Goal: Communication & Community: Connect with others

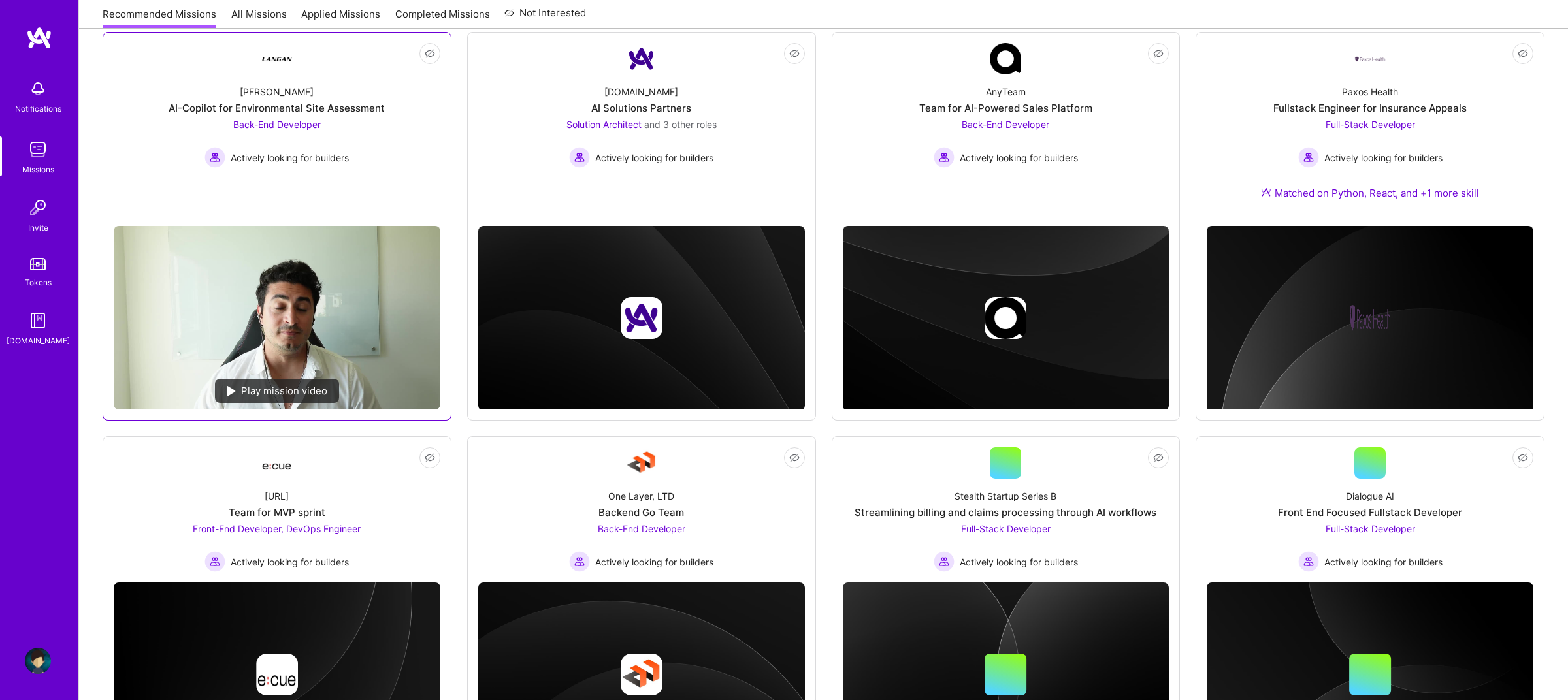
scroll to position [218, 0]
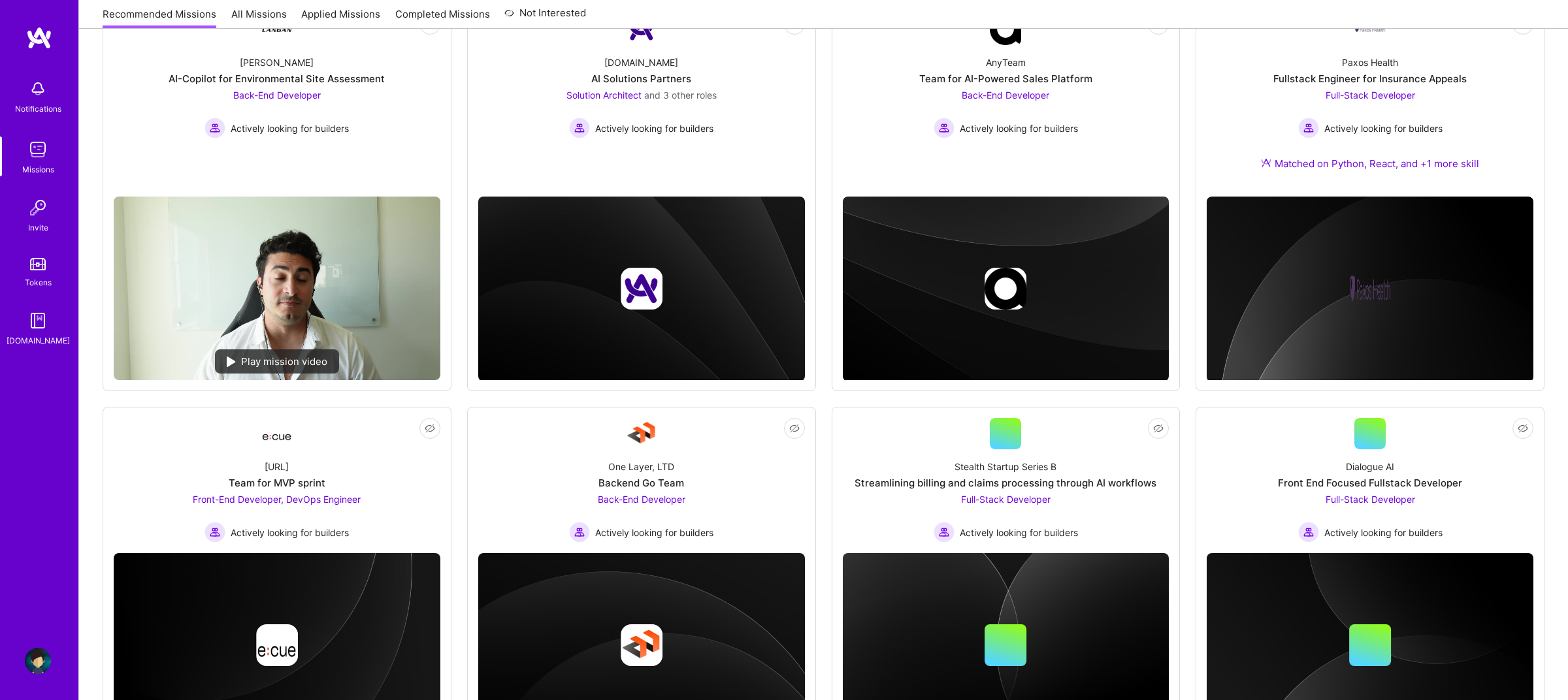
click at [33, 232] on div "Invite" at bounding box center [37, 227] width 20 height 13
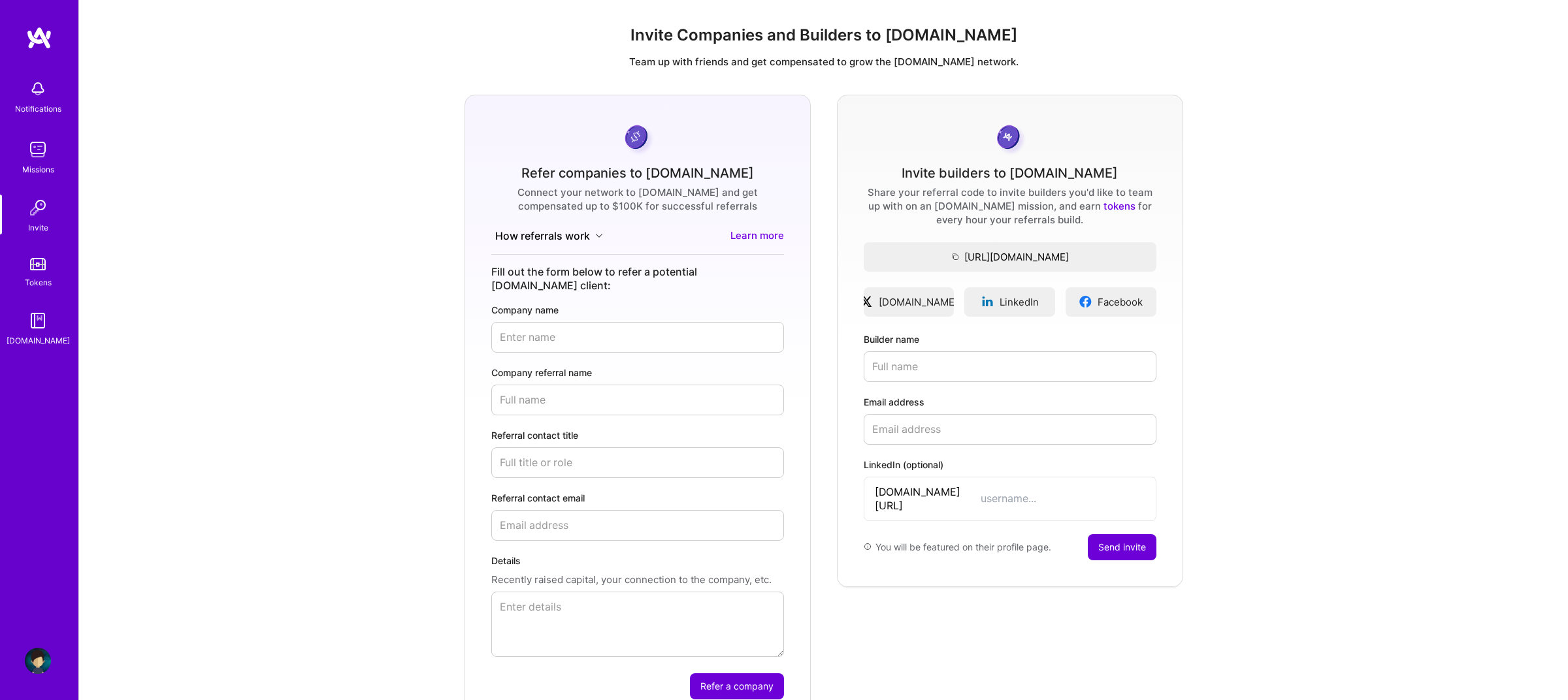
click at [592, 235] on button "How referrals work" at bounding box center [549, 236] width 116 height 15
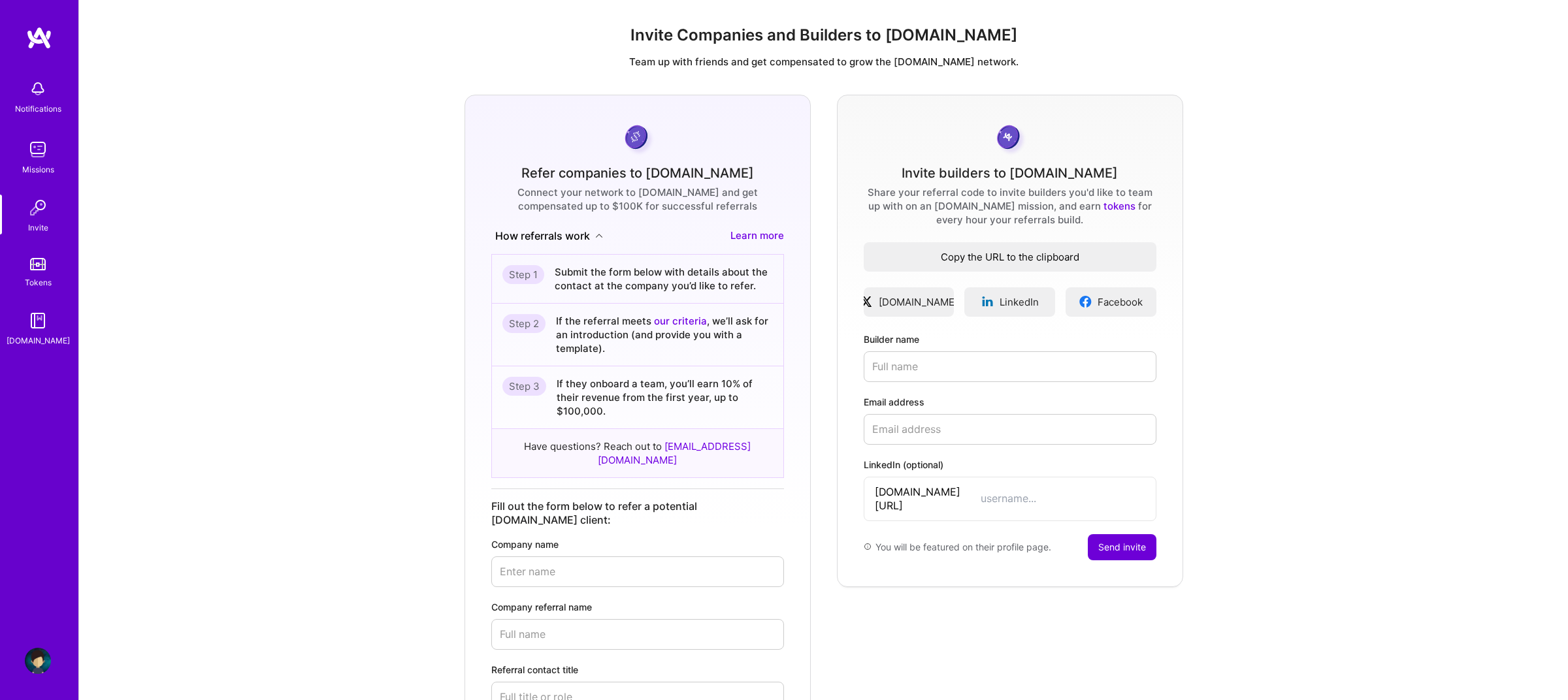
click at [946, 257] on span "Copy the URL to the clipboard" at bounding box center [1010, 257] width 293 height 13
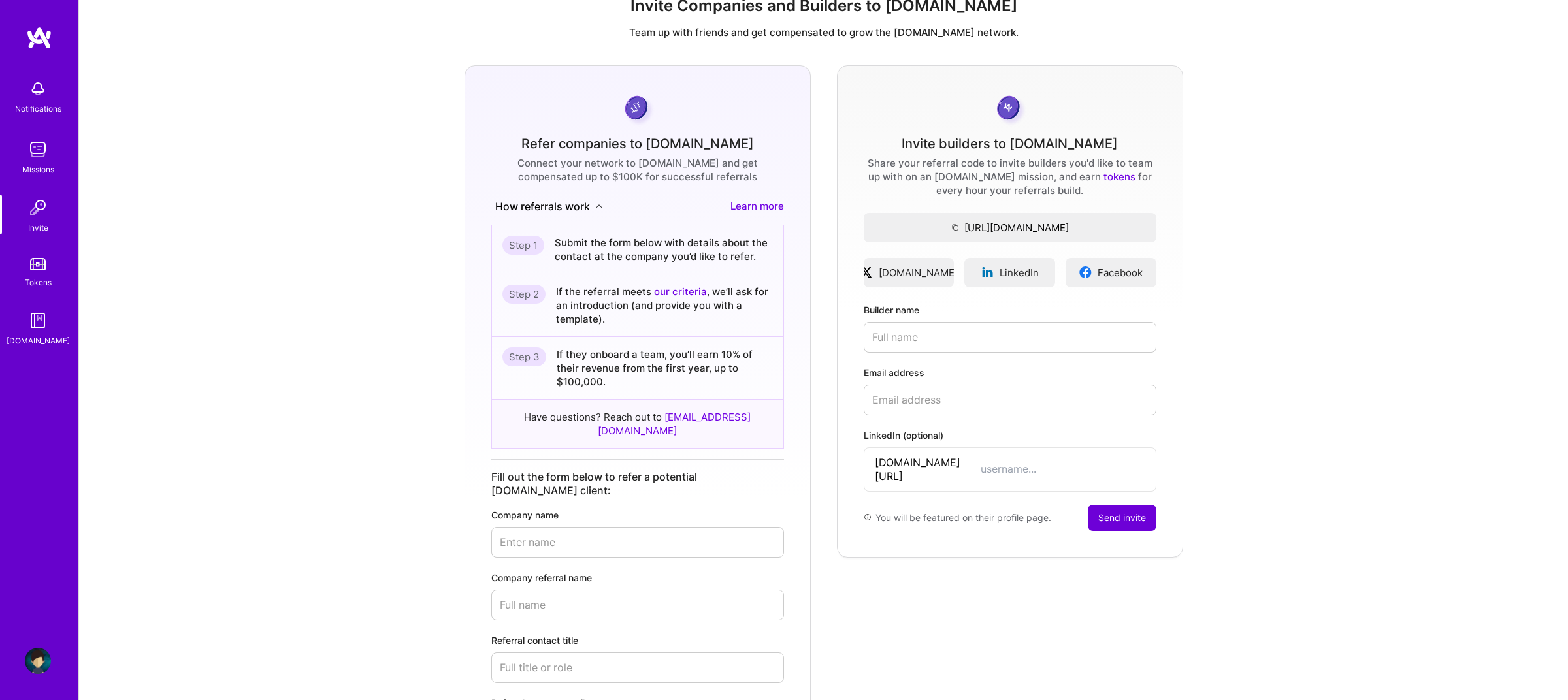
scroll to position [51, 0]
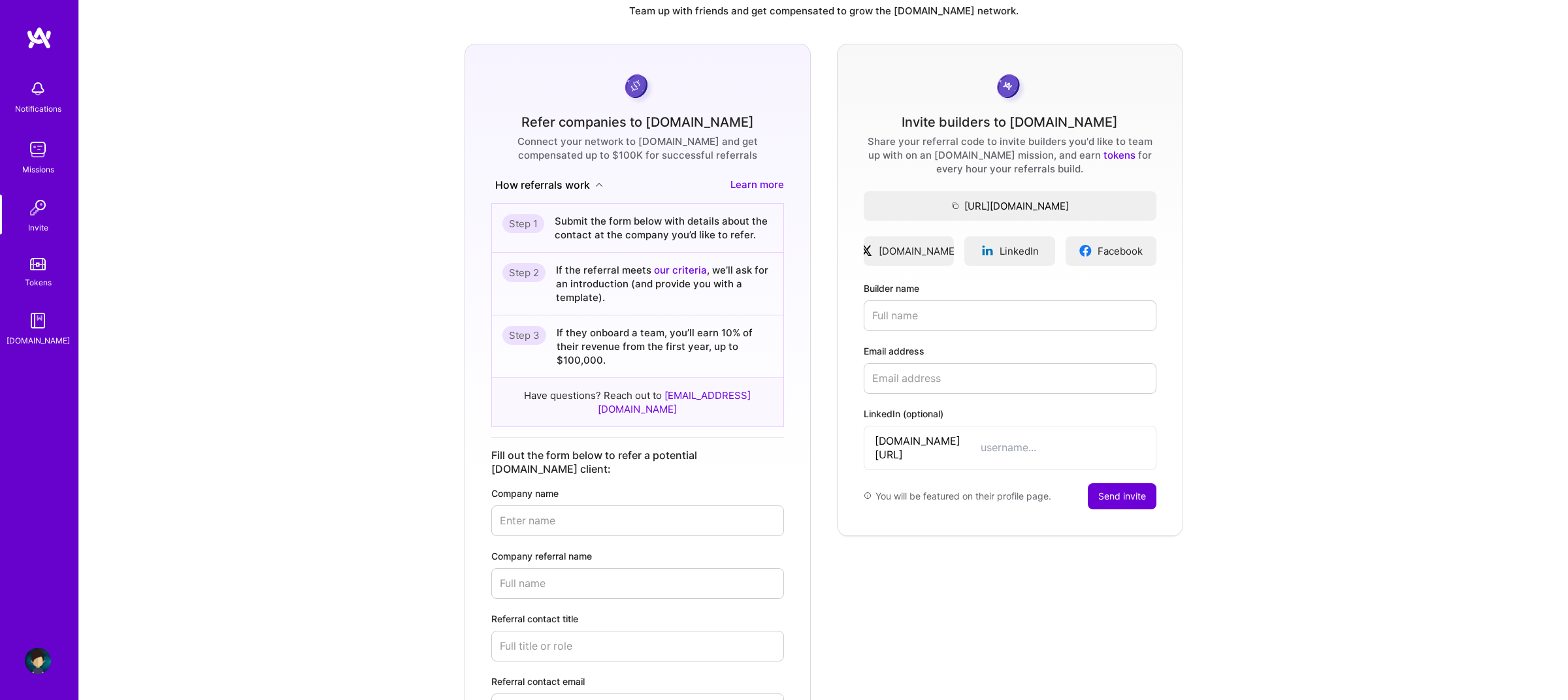
click at [913, 321] on input "Builder name" at bounding box center [1010, 315] width 293 height 31
paste input "[PERSON_NAME]"
type input "[PERSON_NAME]"
click at [961, 379] on input "Email address" at bounding box center [1010, 379] width 293 height 31
click at [916, 377] on input "Email address" at bounding box center [1010, 379] width 293 height 31
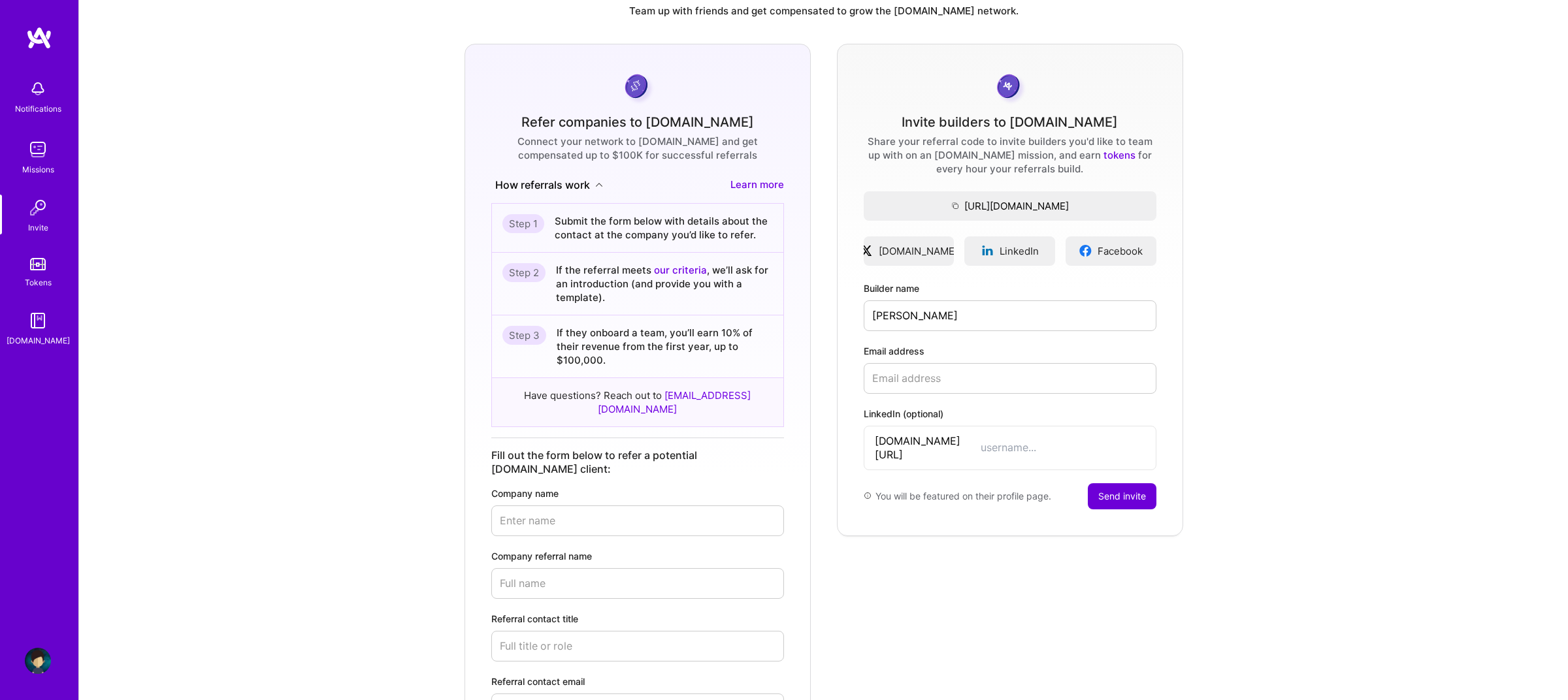
click at [981, 441] on input "LinkedIn (optional)" at bounding box center [1064, 448] width 165 height 13
paste input "dhialouhichi"
type input "dhialouhichi"
click at [1017, 366] on input "Email address" at bounding box center [1010, 379] width 293 height 31
paste input "[EMAIL_ADDRESS][DOMAIN_NAME]"
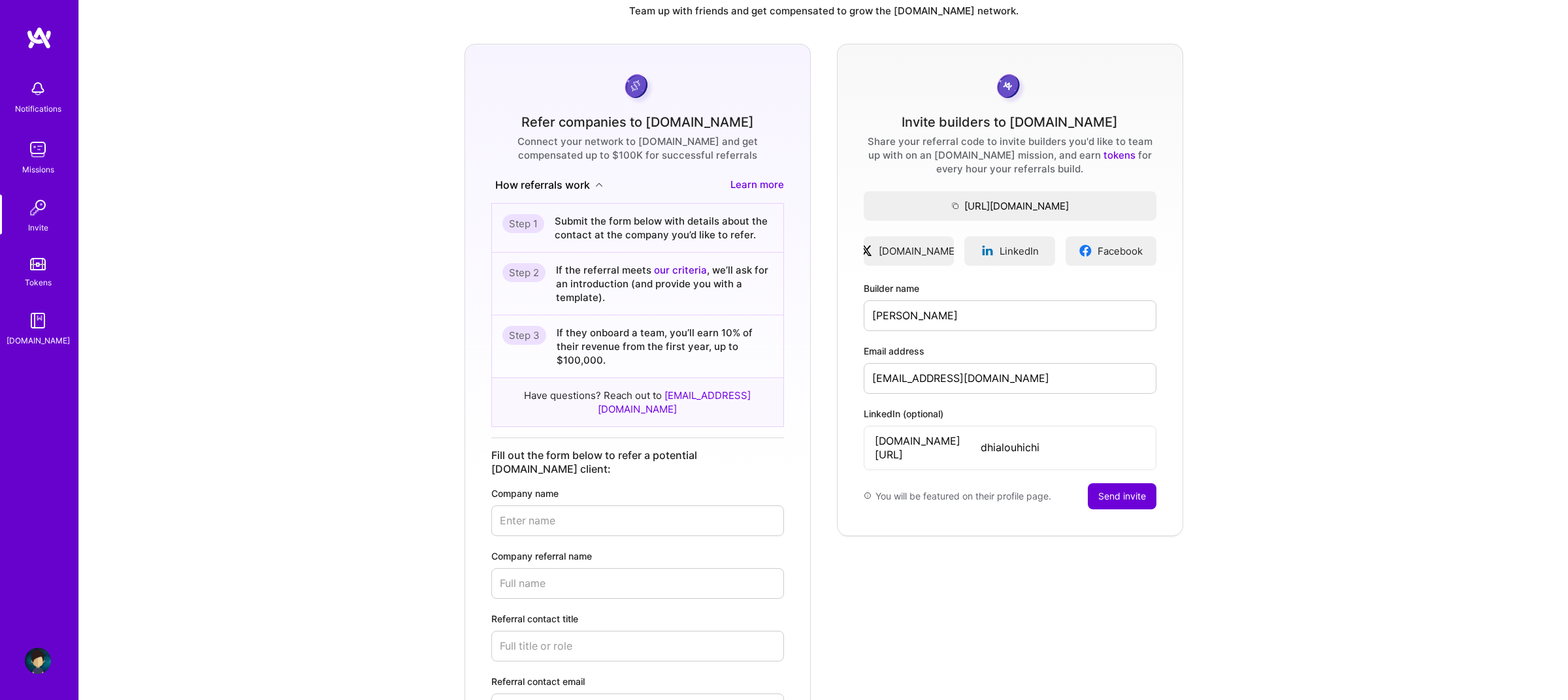
type input "[EMAIL_ADDRESS][DOMAIN_NAME]"
click at [1106, 483] on button "Send invite" at bounding box center [1122, 496] width 69 height 26
click at [48, 164] on div "Missions" at bounding box center [37, 170] width 32 height 13
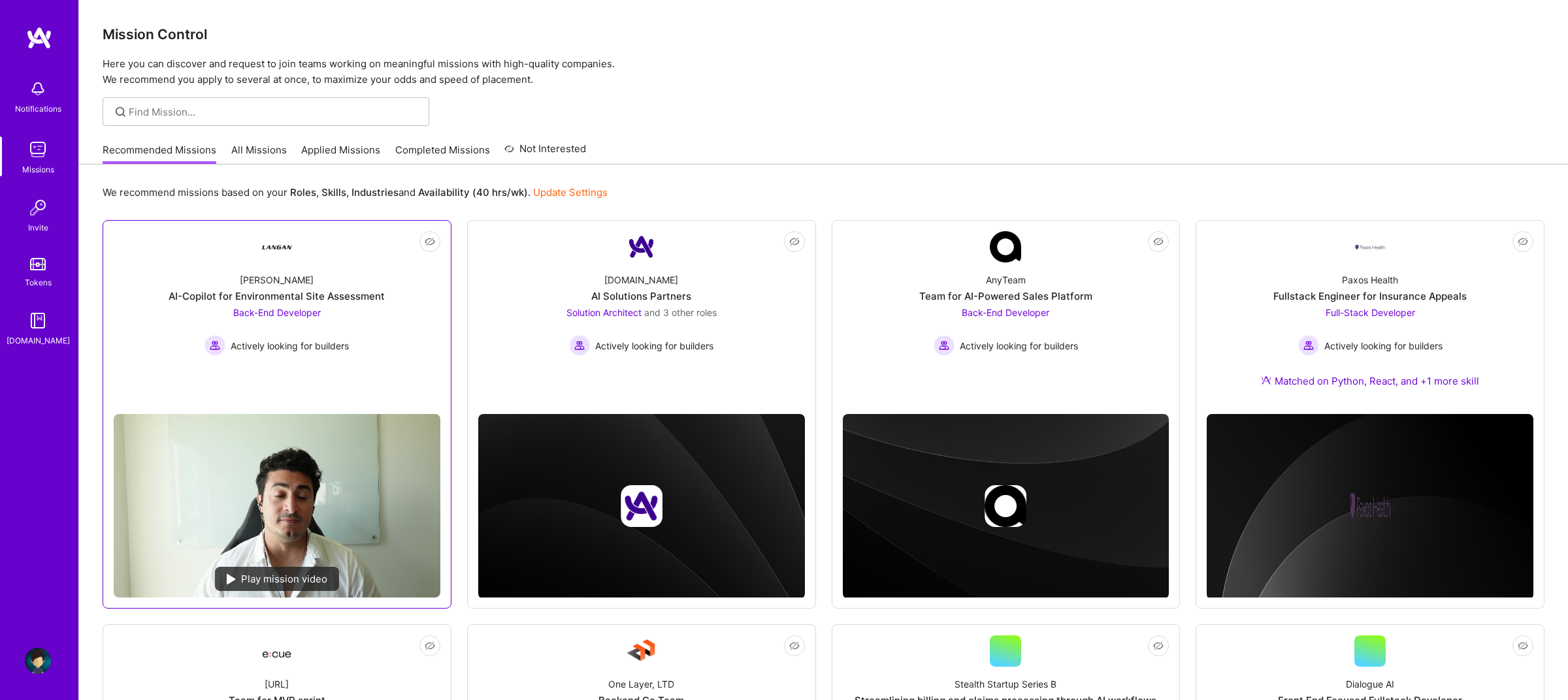
click at [275, 315] on span "Back-End Developer" at bounding box center [276, 313] width 87 height 12
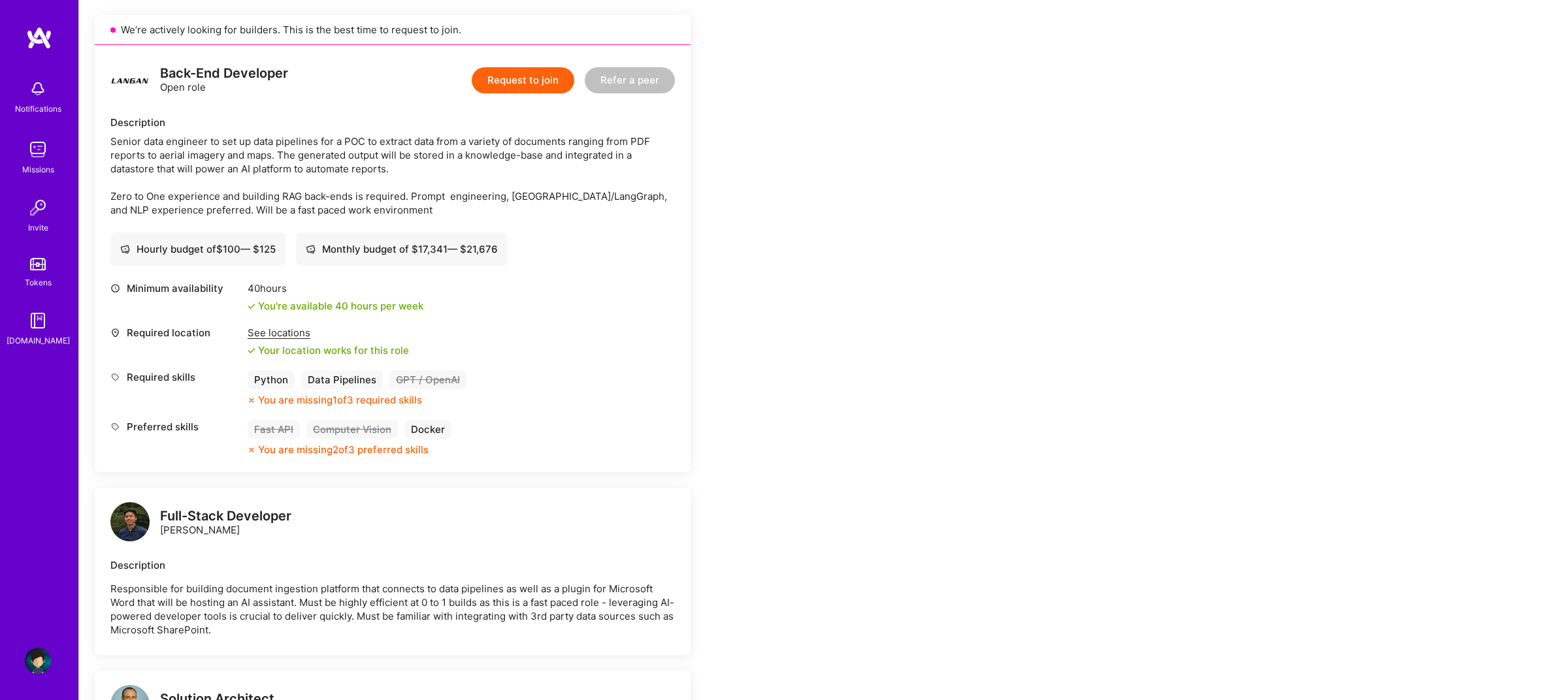
scroll to position [268, 0]
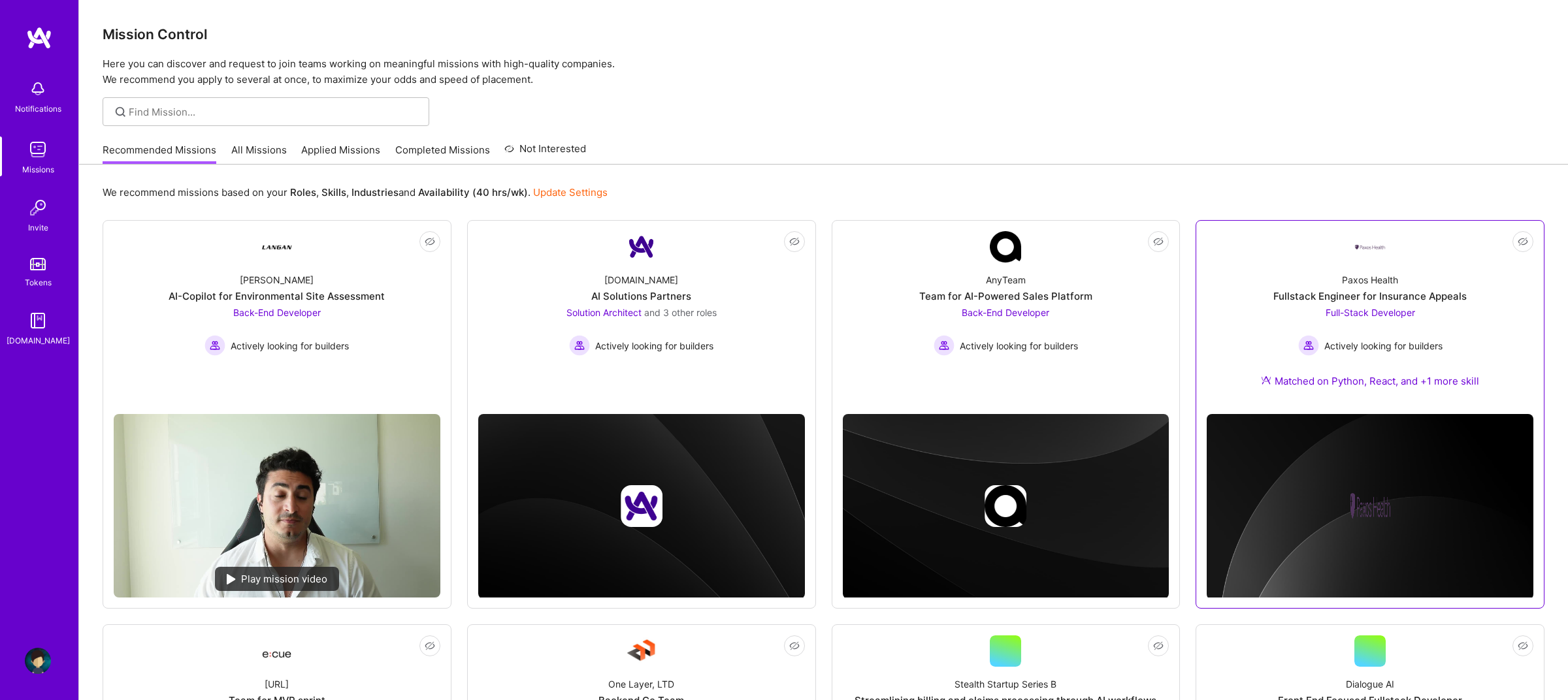
scroll to position [253, 0]
